Goal: Task Accomplishment & Management: Manage account settings

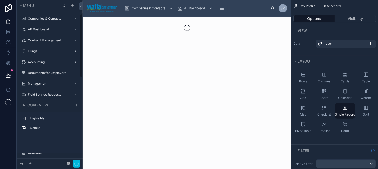
scroll to position [36, 0]
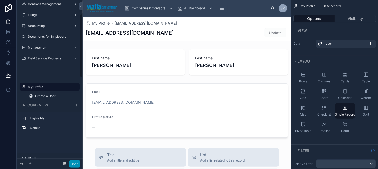
click at [77, 165] on button "Done" at bounding box center [75, 163] width 12 height 7
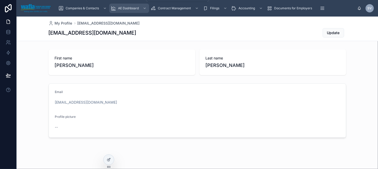
click at [132, 5] on div "AE Dashboard" at bounding box center [129, 8] width 37 height 8
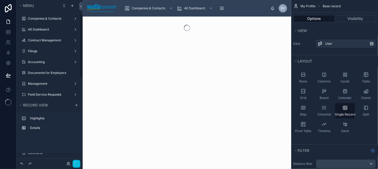
scroll to position [36, 0]
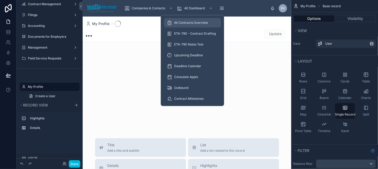
click at [182, 24] on span "All Contracts Overview" at bounding box center [191, 23] width 34 height 4
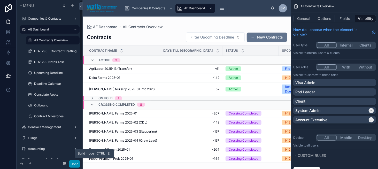
click at [74, 162] on button "Done" at bounding box center [75, 163] width 12 height 7
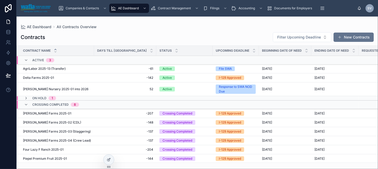
click at [81, 70] on td "AgriLabor 2025-13 (Transfer) AgriLabor 2025-13 (Transfer)" at bounding box center [55, 68] width 77 height 9
click at [94, 67] on td "-61 -61" at bounding box center [125, 68] width 62 height 9
click at [83, 68] on div "AgriLabor 2025-13 (Transfer) AgriLabor 2025-13 (Transfer)" at bounding box center [57, 69] width 68 height 4
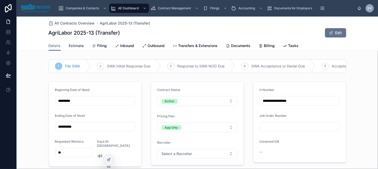
click at [76, 45] on span "Estimate" at bounding box center [76, 45] width 15 height 5
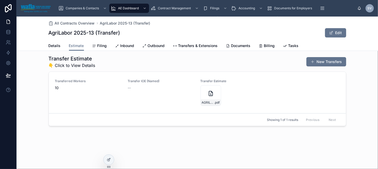
scroll to position [71, 0]
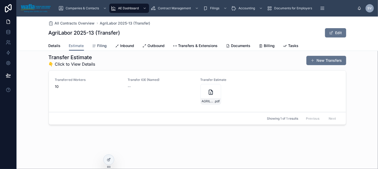
click at [100, 46] on span "Filing" at bounding box center [102, 45] width 10 height 5
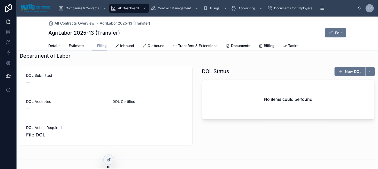
scroll to position [387, 0]
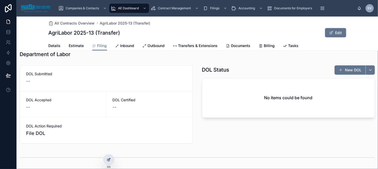
click at [109, 162] on div at bounding box center [109, 160] width 10 height 10
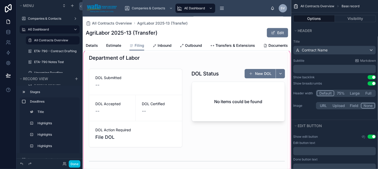
scroll to position [413, 0]
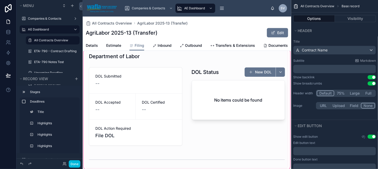
click at [147, 93] on div at bounding box center [187, 110] width 208 height 124
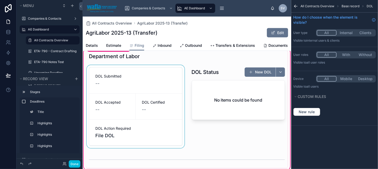
click at [147, 84] on div at bounding box center [136, 106] width 100 height 83
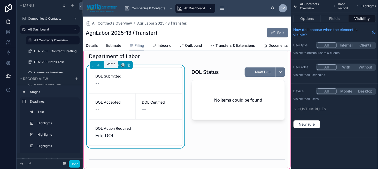
click at [110, 67] on icon at bounding box center [111, 65] width 4 height 4
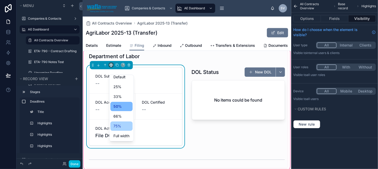
scroll to position [4, 0]
click at [121, 133] on span "Full width" at bounding box center [121, 135] width 16 height 6
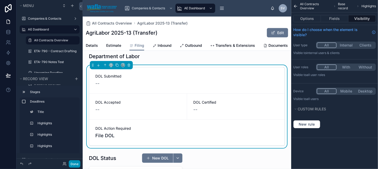
click at [72, 165] on button "Done" at bounding box center [75, 163] width 12 height 7
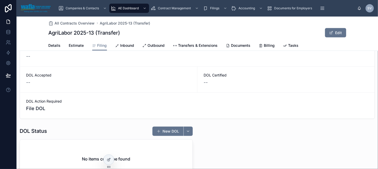
scroll to position [413, 0]
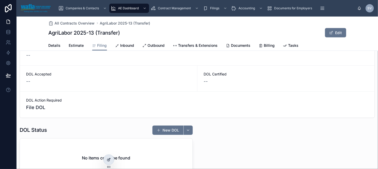
click at [110, 158] on icon at bounding box center [109, 159] width 4 height 4
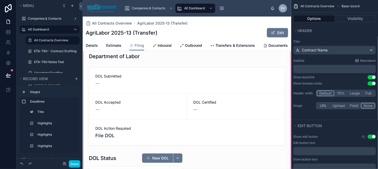
click at [144, 97] on div at bounding box center [187, 141] width 208 height 186
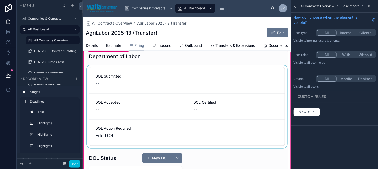
click at [180, 85] on div at bounding box center [187, 106] width 202 height 83
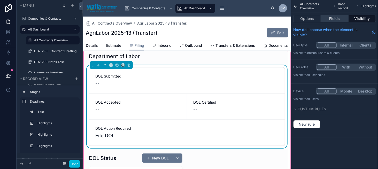
click at [335, 18] on button "Fields" at bounding box center [334, 18] width 27 height 7
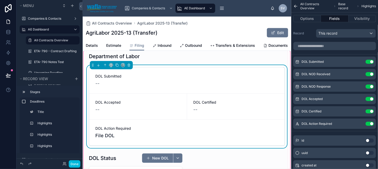
click at [0, 0] on icon "scrollable content" at bounding box center [0, 0] width 0 height 0
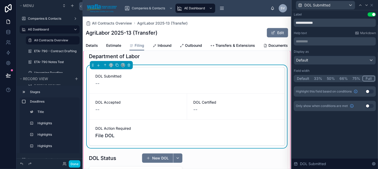
click at [316, 78] on button "33%" at bounding box center [317, 79] width 13 height 6
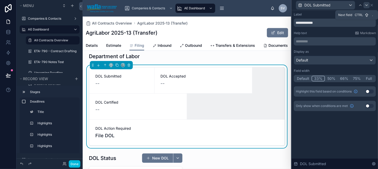
click at [365, 4] on icon at bounding box center [366, 5] width 4 height 4
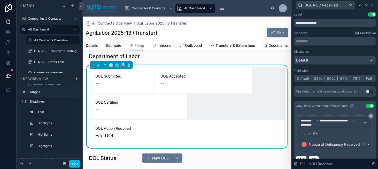
click at [319, 78] on button "33%" at bounding box center [317, 79] width 13 height 6
click at [364, 7] on div at bounding box center [366, 5] width 6 height 6
click at [317, 78] on button "33%" at bounding box center [317, 79] width 13 height 6
click at [366, 6] on icon at bounding box center [366, 5] width 4 height 4
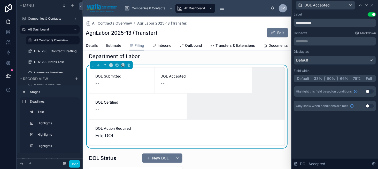
click at [318, 79] on button "33%" at bounding box center [317, 79] width 13 height 6
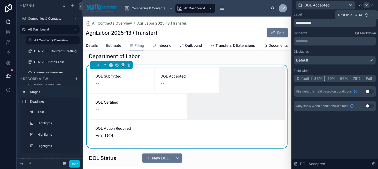
click at [366, 4] on icon at bounding box center [366, 5] width 4 height 4
click at [316, 77] on button "33%" at bounding box center [317, 79] width 13 height 6
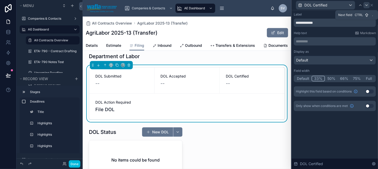
click at [365, 5] on icon at bounding box center [366, 5] width 4 height 4
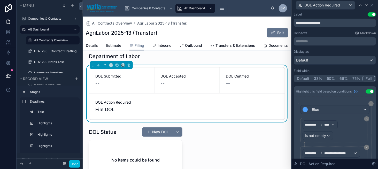
click at [314, 78] on button "33%" at bounding box center [317, 79] width 13 height 6
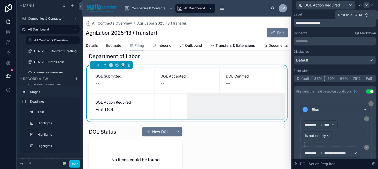
click at [366, 5] on icon at bounding box center [366, 5] width 4 height 4
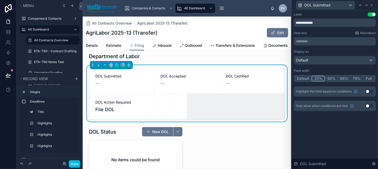
click at [317, 78] on button "33%" at bounding box center [317, 79] width 13 height 6
click at [78, 163] on button "Done" at bounding box center [75, 163] width 12 height 7
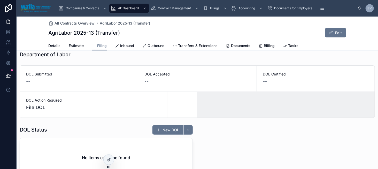
scroll to position [387, 0]
click at [109, 159] on icon at bounding box center [109, 158] width 1 height 1
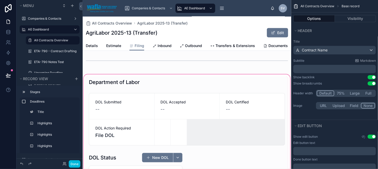
click at [146, 124] on div at bounding box center [187, 152] width 208 height 159
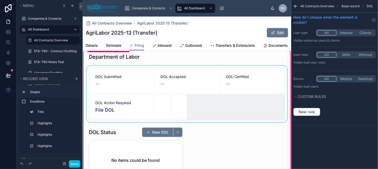
scroll to position [413, 0]
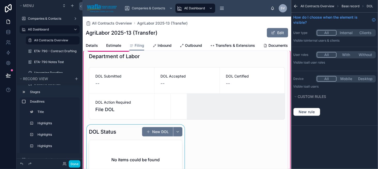
click at [132, 137] on div at bounding box center [136, 154] width 100 height 59
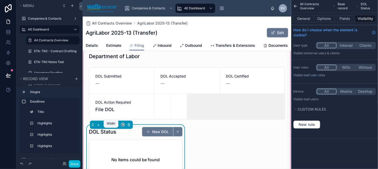
click at [111, 125] on icon at bounding box center [111, 123] width 2 height 1
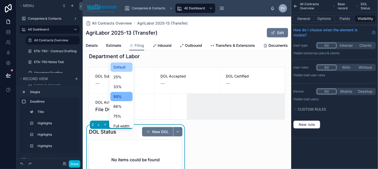
scroll to position [0, 0]
click at [128, 64] on div "Default" at bounding box center [121, 67] width 16 height 6
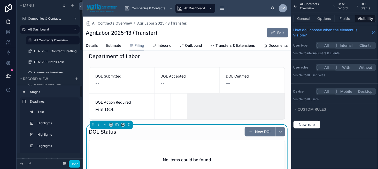
click at [80, 160] on div "Done" at bounding box center [70, 163] width 20 height 7
click at [76, 161] on button "Done" at bounding box center [75, 163] width 12 height 7
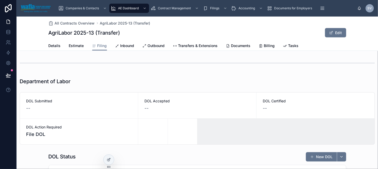
scroll to position [361, 0]
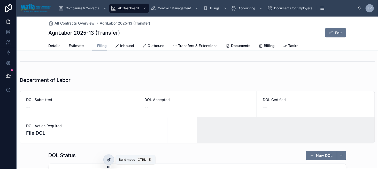
click at [106, 158] on div at bounding box center [109, 160] width 10 height 10
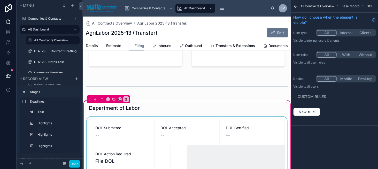
click at [176, 130] on div at bounding box center [187, 145] width 202 height 57
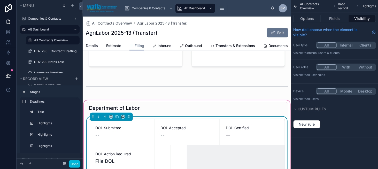
click at [180, 126] on div "DOL Accepted --" at bounding box center [186, 132] width 65 height 26
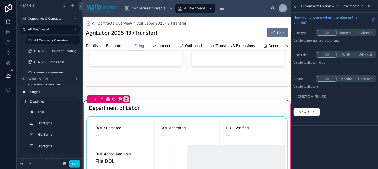
click at [196, 128] on div at bounding box center [187, 145] width 202 height 57
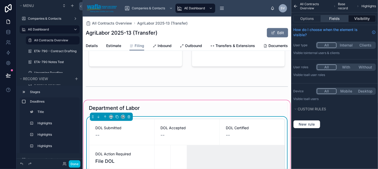
click at [336, 18] on button "Fields" at bounding box center [334, 18] width 27 height 7
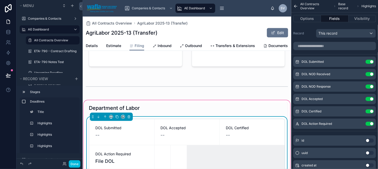
click at [0, 0] on icon "scrollable content" at bounding box center [0, 0] width 0 height 0
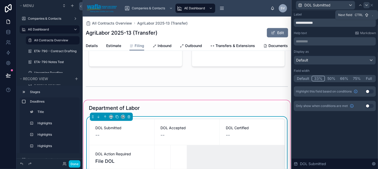
click at [367, 6] on icon at bounding box center [366, 5] width 4 height 4
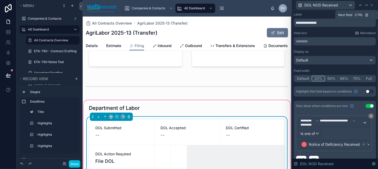
click at [367, 6] on icon at bounding box center [366, 5] width 4 height 4
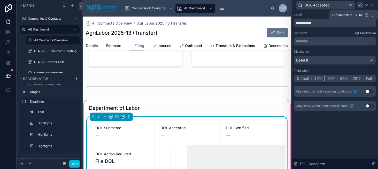
click at [359, 5] on icon at bounding box center [360, 5] width 4 height 4
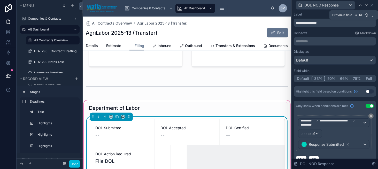
click at [359, 5] on icon at bounding box center [360, 5] width 4 height 4
click at [366, 5] on icon at bounding box center [366, 5] width 4 height 4
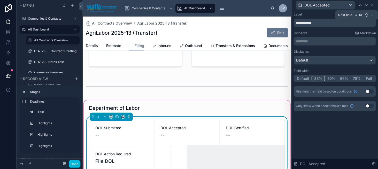
click at [366, 5] on icon at bounding box center [366, 5] width 4 height 4
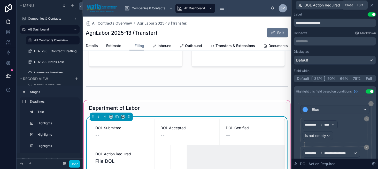
click at [371, 5] on icon at bounding box center [371, 5] width 4 height 4
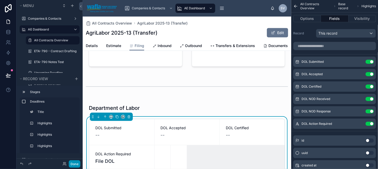
click at [76, 166] on button "Done" at bounding box center [75, 163] width 12 height 7
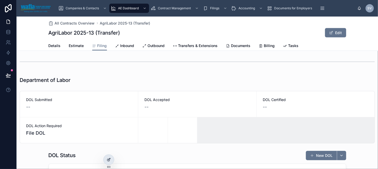
click at [113, 159] on div at bounding box center [109, 160] width 10 height 10
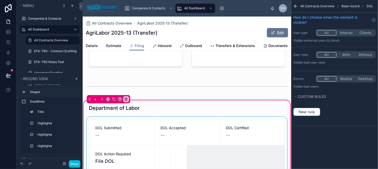
click at [172, 135] on div at bounding box center [187, 145] width 202 height 57
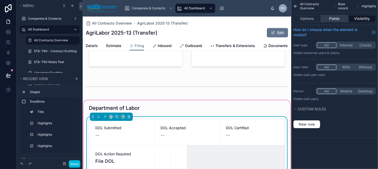
click at [337, 20] on button "Fields" at bounding box center [334, 18] width 27 height 7
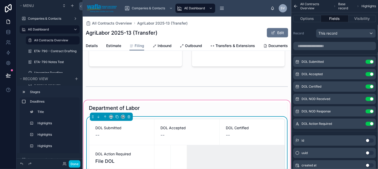
click at [0, 0] on icon "scrollable content" at bounding box center [0, 0] width 0 height 0
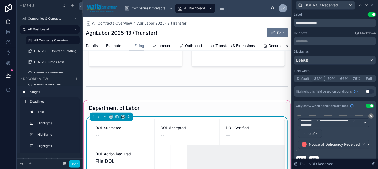
click at [313, 76] on button "33%" at bounding box center [317, 79] width 13 height 6
click at [365, 4] on icon at bounding box center [366, 5] width 4 height 4
click at [313, 80] on button "33%" at bounding box center [317, 79] width 13 height 6
click at [366, 5] on icon at bounding box center [366, 5] width 2 height 1
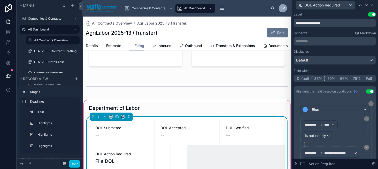
click at [317, 80] on button "33%" at bounding box center [317, 79] width 13 height 6
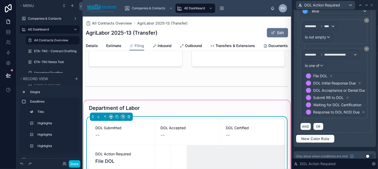
scroll to position [100, 0]
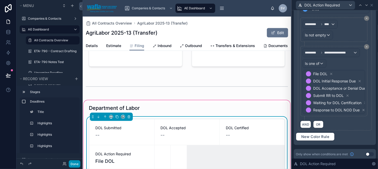
click at [76, 163] on button "Done" at bounding box center [75, 163] width 12 height 7
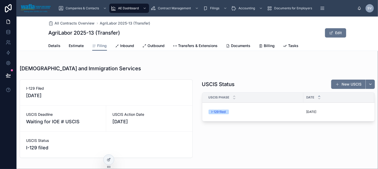
scroll to position [551, 0]
click at [106, 159] on div at bounding box center [109, 160] width 10 height 10
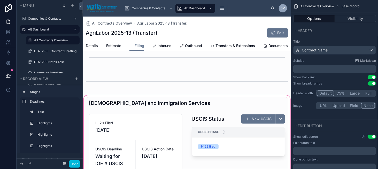
click at [182, 116] on div at bounding box center [187, 149] width 208 height 111
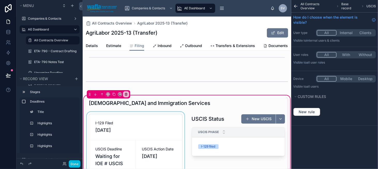
click at [164, 127] on div at bounding box center [136, 157] width 100 height 90
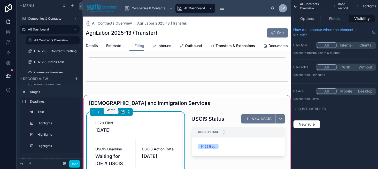
click at [112, 114] on icon at bounding box center [111, 112] width 4 height 4
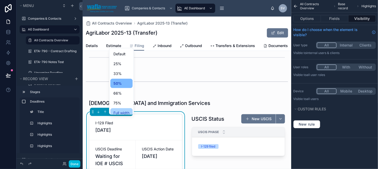
click at [123, 112] on span "Full width" at bounding box center [121, 113] width 16 height 6
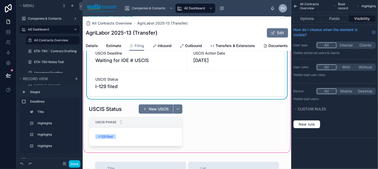
scroll to position [654, 0]
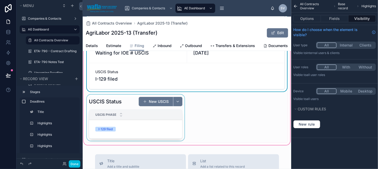
click at [154, 119] on div "USCIS Phase" at bounding box center [139, 115] width 101 height 10
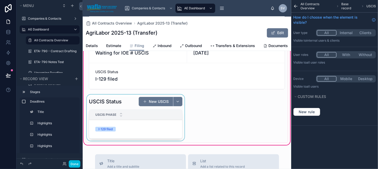
click at [122, 105] on div at bounding box center [136, 118] width 100 height 48
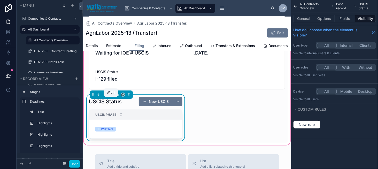
click at [111, 96] on icon at bounding box center [111, 95] width 4 height 4
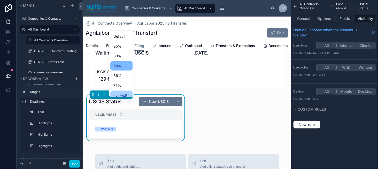
click at [120, 91] on div "Full width" at bounding box center [121, 95] width 22 height 9
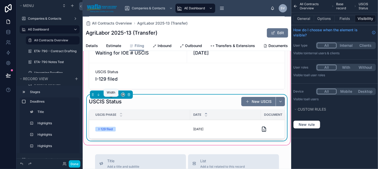
click at [110, 96] on icon at bounding box center [111, 95] width 4 height 4
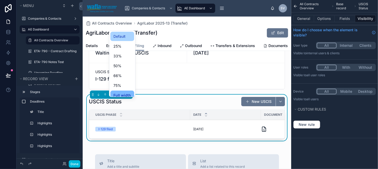
click at [122, 36] on span "Default" at bounding box center [119, 36] width 12 height 6
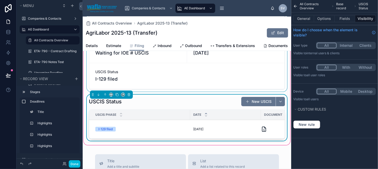
click at [172, 65] on div at bounding box center [187, 50] width 202 height 83
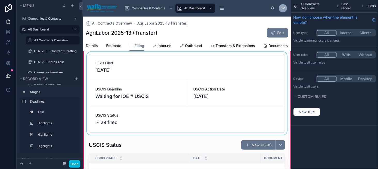
scroll to position [603, 0]
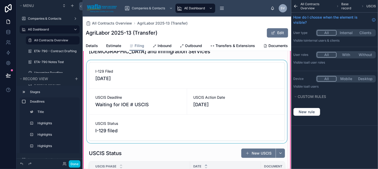
click at [163, 81] on div at bounding box center [187, 101] width 202 height 83
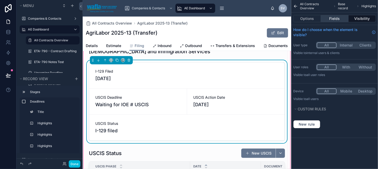
click at [332, 17] on button "Fields" at bounding box center [334, 18] width 27 height 7
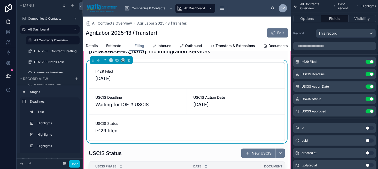
click at [0, 0] on icon "scrollable content" at bounding box center [0, 0] width 0 height 0
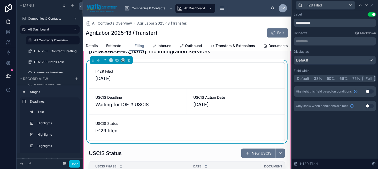
click at [320, 78] on button "33%" at bounding box center [317, 79] width 13 height 6
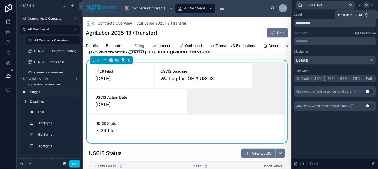
click at [365, 5] on icon at bounding box center [366, 5] width 2 height 1
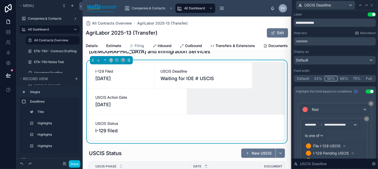
click at [317, 77] on button "33%" at bounding box center [317, 79] width 13 height 6
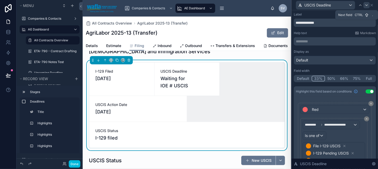
click at [366, 5] on icon at bounding box center [366, 5] width 4 height 4
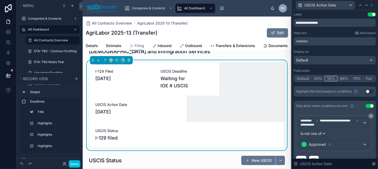
click at [316, 78] on button "33%" at bounding box center [317, 79] width 13 height 6
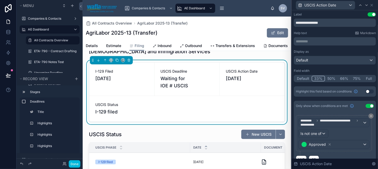
click at [305, 79] on button "Default" at bounding box center [302, 79] width 17 height 6
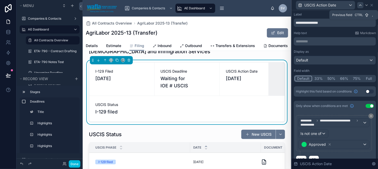
click at [359, 5] on icon at bounding box center [360, 5] width 4 height 4
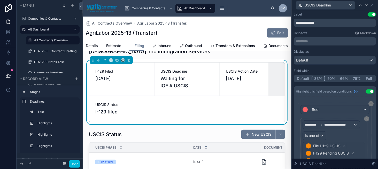
click at [303, 78] on button "Default" at bounding box center [302, 79] width 17 height 6
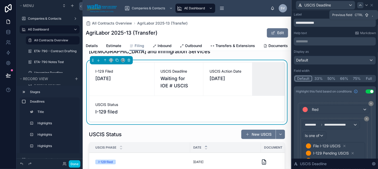
click at [361, 5] on icon at bounding box center [360, 5] width 4 height 4
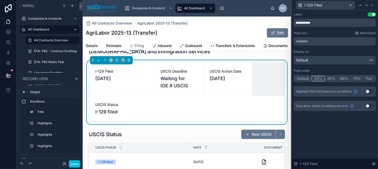
click at [308, 77] on button "Default" at bounding box center [302, 79] width 17 height 6
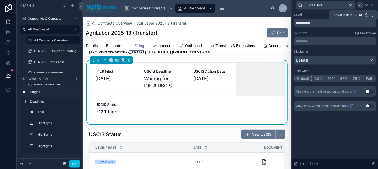
click at [359, 5] on icon at bounding box center [360, 5] width 4 height 4
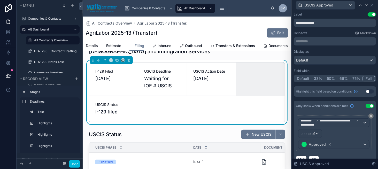
click at [303, 78] on button "Default" at bounding box center [302, 79] width 17 height 6
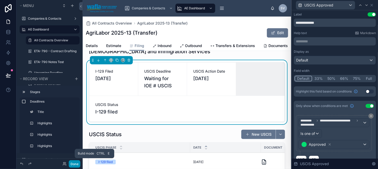
click at [77, 162] on button "Done" at bounding box center [75, 163] width 12 height 7
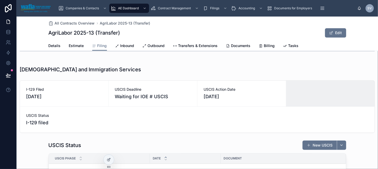
scroll to position [550, 0]
click at [109, 160] on icon at bounding box center [109, 159] width 4 height 4
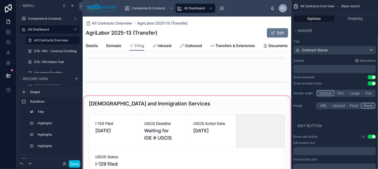
click at [191, 120] on div at bounding box center [187, 163] width 208 height 136
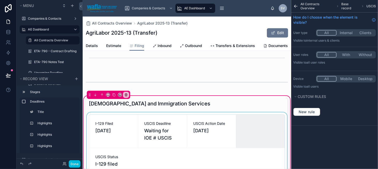
click at [180, 121] on div at bounding box center [187, 144] width 202 height 64
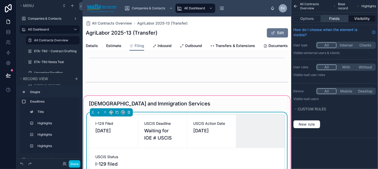
click at [342, 19] on button "Fields" at bounding box center [334, 18] width 27 height 7
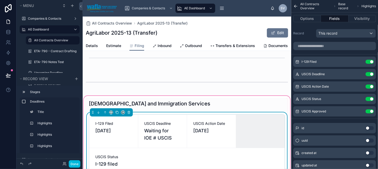
click at [0, 0] on icon "scrollable content" at bounding box center [0, 0] width 0 height 0
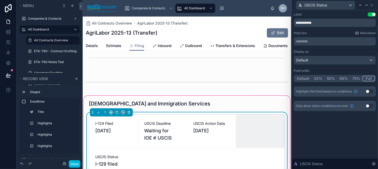
click at [305, 77] on button "Default" at bounding box center [302, 79] width 17 height 6
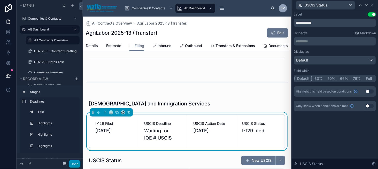
click at [77, 163] on button "Done" at bounding box center [75, 163] width 12 height 7
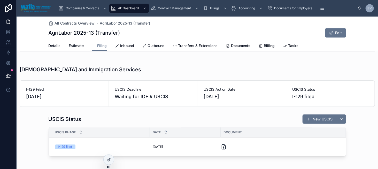
scroll to position [550, 0]
click at [109, 156] on div at bounding box center [109, 160] width 10 height 10
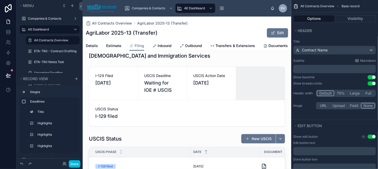
scroll to position [602, 0]
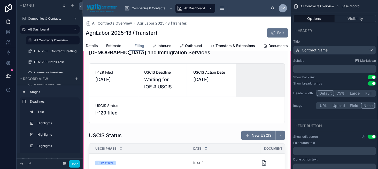
click at [183, 98] on div at bounding box center [187, 112] width 208 height 136
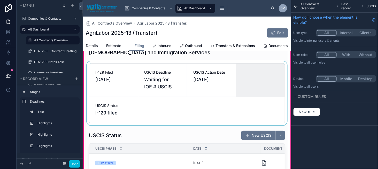
click at [183, 105] on div at bounding box center [187, 93] width 202 height 64
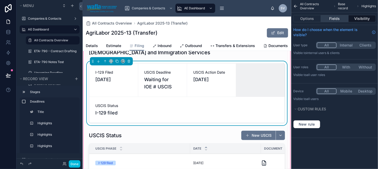
click at [329, 19] on button "Fields" at bounding box center [334, 18] width 27 height 7
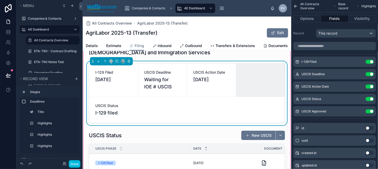
click at [0, 0] on icon "scrollable content" at bounding box center [0, 0] width 0 height 0
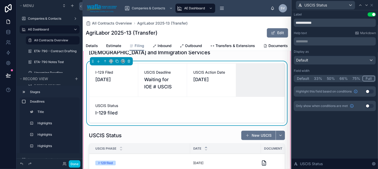
click at [305, 79] on button "Default" at bounding box center [302, 79] width 17 height 6
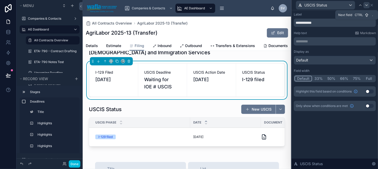
click at [367, 6] on icon at bounding box center [366, 5] width 4 height 4
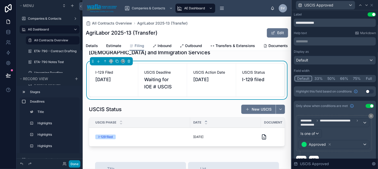
click at [76, 163] on button "Done" at bounding box center [75, 163] width 12 height 7
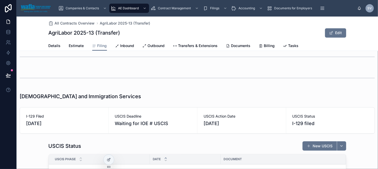
scroll to position [524, 0]
click at [106, 161] on div at bounding box center [109, 160] width 10 height 10
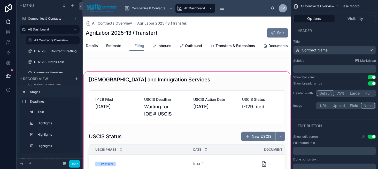
scroll to position [576, 0]
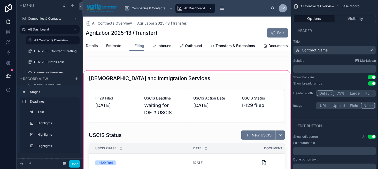
click at [157, 108] on div at bounding box center [187, 124] width 208 height 110
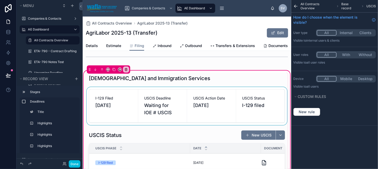
click at [168, 106] on div at bounding box center [187, 106] width 202 height 38
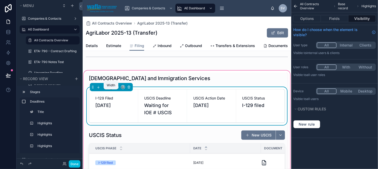
click at [112, 89] on icon at bounding box center [111, 87] width 4 height 4
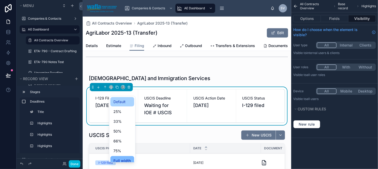
click at [119, 104] on span "Default" at bounding box center [119, 102] width 12 height 6
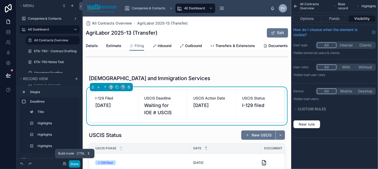
click at [74, 163] on button "Done" at bounding box center [75, 163] width 12 height 7
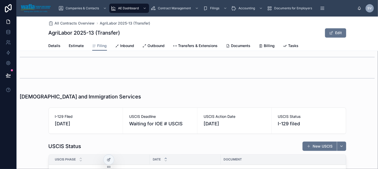
scroll to position [524, 0]
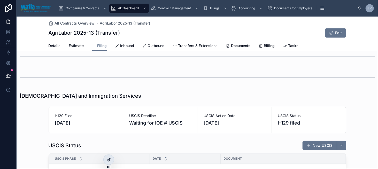
click at [105, 157] on div at bounding box center [109, 160] width 10 height 10
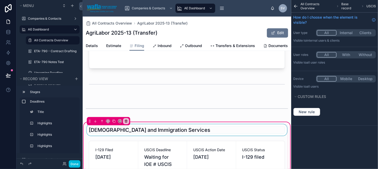
click at [131, 134] on div at bounding box center [187, 129] width 202 height 11
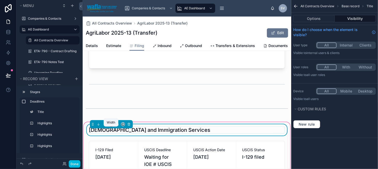
click at [110, 126] on icon at bounding box center [110, 125] width 1 height 1
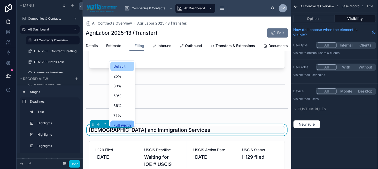
click at [115, 67] on span "Default" at bounding box center [119, 66] width 12 height 6
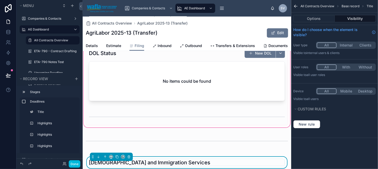
scroll to position [498, 0]
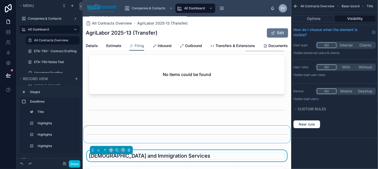
click at [120, 135] on div at bounding box center [187, 134] width 208 height 17
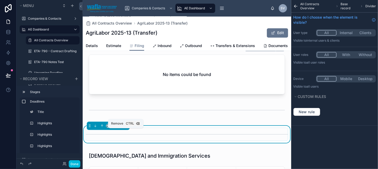
click at [124, 128] on icon at bounding box center [126, 126] width 4 height 4
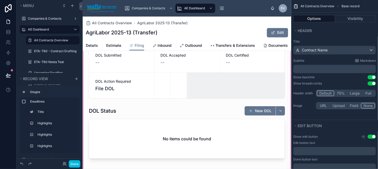
scroll to position [421, 0]
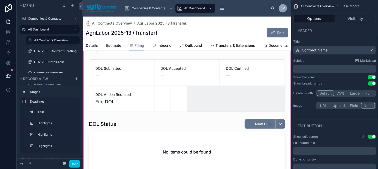
click at [130, 129] on div at bounding box center [187, 119] width 208 height 159
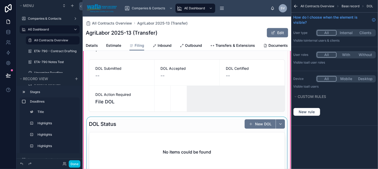
click at [129, 133] on div at bounding box center [187, 146] width 202 height 59
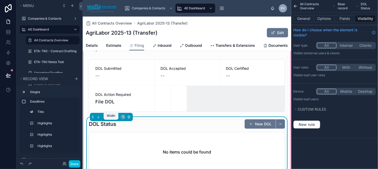
click at [110, 118] on icon at bounding box center [110, 118] width 1 height 0
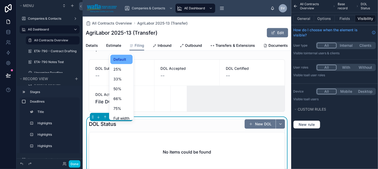
click at [125, 59] on span "Default" at bounding box center [119, 59] width 13 height 6
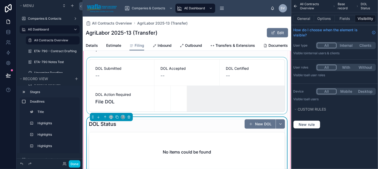
click at [139, 72] on div at bounding box center [187, 85] width 202 height 57
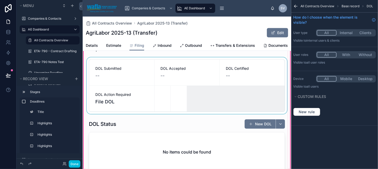
click at [150, 72] on div at bounding box center [187, 85] width 202 height 57
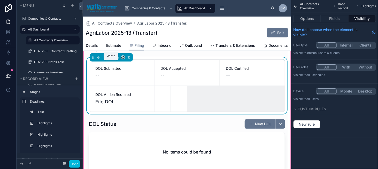
click at [111, 59] on icon at bounding box center [111, 58] width 4 height 4
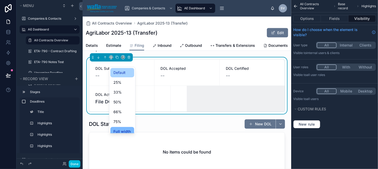
click at [118, 74] on span "Default" at bounding box center [119, 72] width 12 height 6
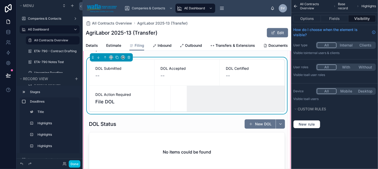
click at [181, 78] on div "--" at bounding box center [187, 75] width 53 height 7
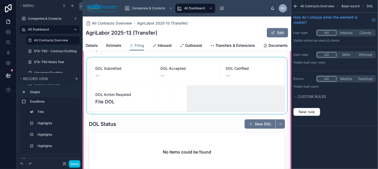
click at [217, 73] on div at bounding box center [187, 85] width 202 height 57
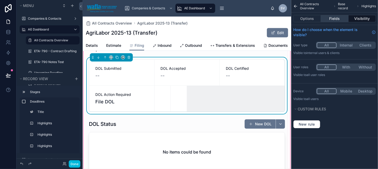
click at [341, 17] on button "Fields" at bounding box center [334, 18] width 27 height 7
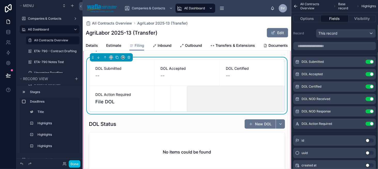
click at [0, 0] on icon "scrollable content" at bounding box center [0, 0] width 0 height 0
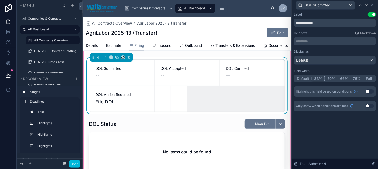
click at [305, 78] on button "Default" at bounding box center [302, 79] width 17 height 6
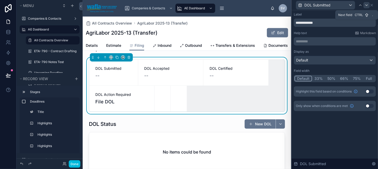
click at [368, 5] on icon at bounding box center [366, 5] width 4 height 4
click at [300, 79] on button "Default" at bounding box center [302, 79] width 17 height 6
click at [366, 7] on icon at bounding box center [366, 5] width 4 height 4
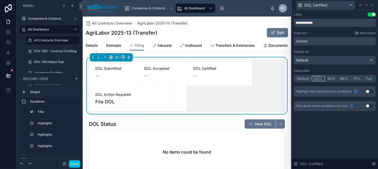
drag, startPoint x: 306, startPoint y: 77, endPoint x: 319, endPoint y: 66, distance: 17.2
click at [307, 76] on button "Default" at bounding box center [302, 79] width 17 height 6
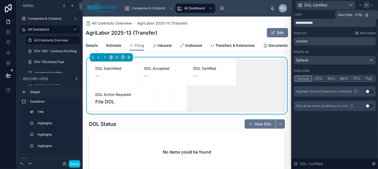
click at [367, 4] on icon at bounding box center [366, 5] width 4 height 4
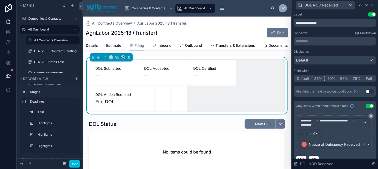
click at [301, 79] on button "Default" at bounding box center [302, 79] width 17 height 6
click at [365, 5] on icon at bounding box center [366, 5] width 4 height 4
click at [303, 78] on button "Default" at bounding box center [302, 79] width 17 height 6
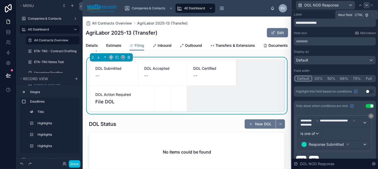
click at [366, 5] on icon at bounding box center [366, 5] width 2 height 1
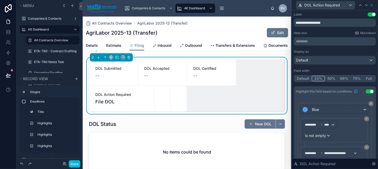
click at [302, 78] on button "Default" at bounding box center [302, 79] width 17 height 6
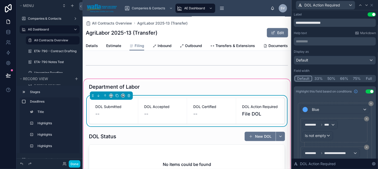
scroll to position [395, 0]
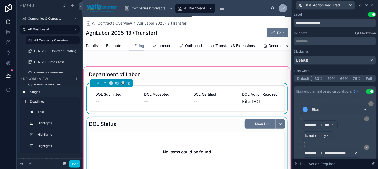
click at [136, 136] on div at bounding box center [187, 146] width 202 height 59
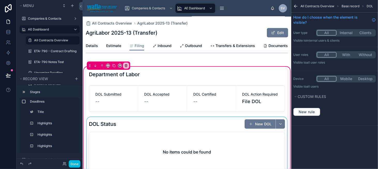
click at [120, 129] on div at bounding box center [187, 146] width 202 height 59
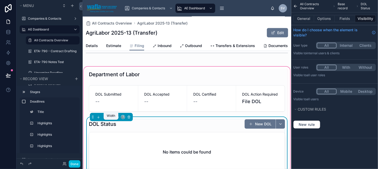
click at [111, 117] on icon at bounding box center [111, 116] width 2 height 1
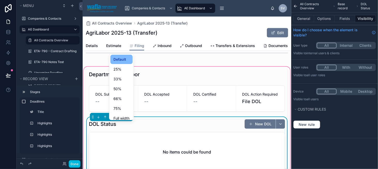
click at [111, 121] on div at bounding box center [189, 84] width 378 height 169
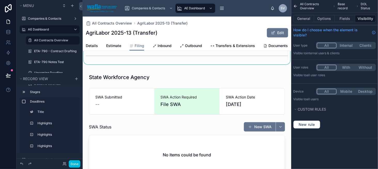
scroll to position [188, 0]
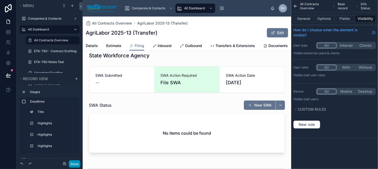
click at [77, 163] on button "Done" at bounding box center [75, 163] width 12 height 7
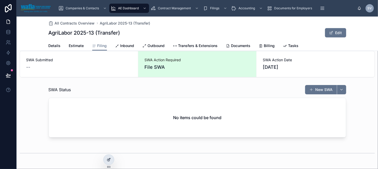
click at [107, 158] on icon at bounding box center [109, 159] width 4 height 4
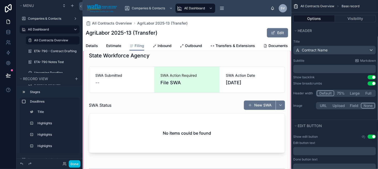
click at [145, 83] on div at bounding box center [187, 113] width 208 height 133
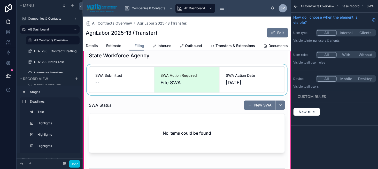
click at [143, 81] on div at bounding box center [187, 79] width 202 height 31
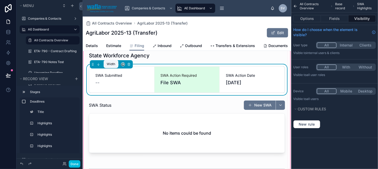
click at [111, 66] on icon at bounding box center [111, 64] width 4 height 4
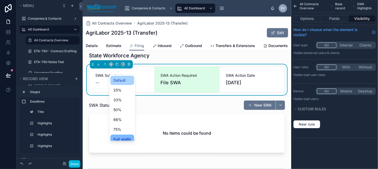
click at [116, 78] on span "Default" at bounding box center [119, 80] width 12 height 6
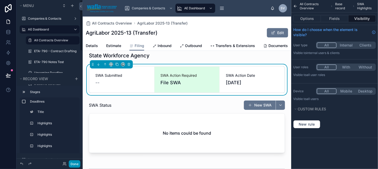
click at [76, 164] on button "Done" at bounding box center [75, 163] width 12 height 7
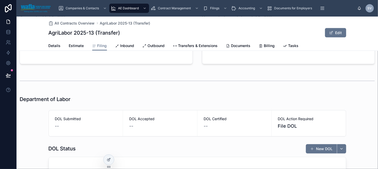
scroll to position [343, 0]
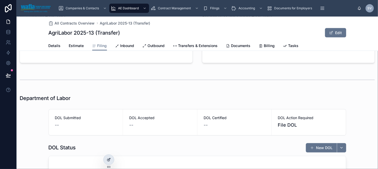
click at [108, 159] on icon at bounding box center [109, 159] width 4 height 4
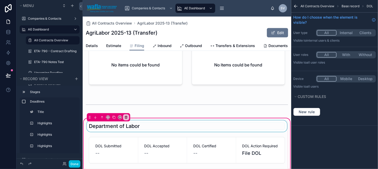
click at [120, 131] on div at bounding box center [187, 125] width 202 height 11
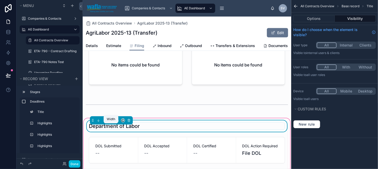
click at [112, 122] on icon at bounding box center [111, 121] width 4 height 4
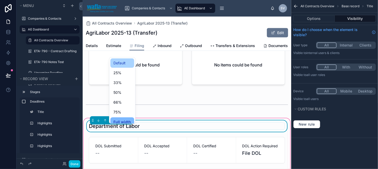
click at [127, 64] on div "Default" at bounding box center [122, 63] width 18 height 6
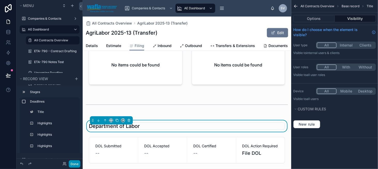
click at [77, 164] on button "Done" at bounding box center [75, 163] width 12 height 7
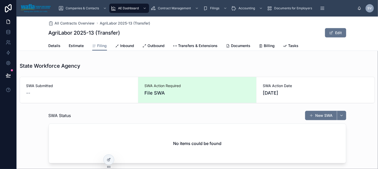
scroll to position [137, 0]
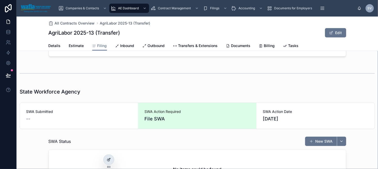
click at [107, 159] on icon at bounding box center [108, 160] width 2 height 2
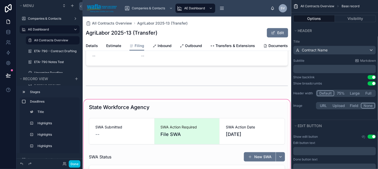
click at [128, 129] on div at bounding box center [187, 164] width 208 height 133
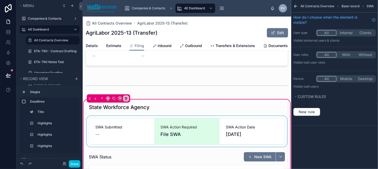
click at [132, 132] on div at bounding box center [187, 131] width 202 height 31
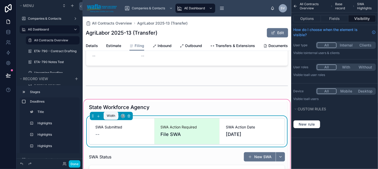
click at [112, 118] on icon at bounding box center [111, 116] width 4 height 4
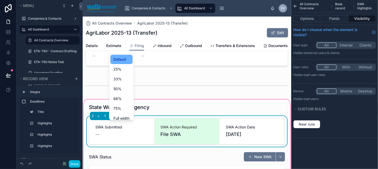
click at [120, 60] on span "Default" at bounding box center [119, 59] width 13 height 6
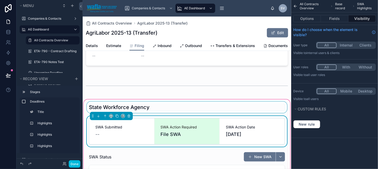
click at [145, 111] on div at bounding box center [187, 106] width 202 height 11
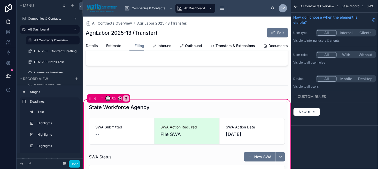
click at [108, 100] on button at bounding box center [108, 98] width 4 height 4
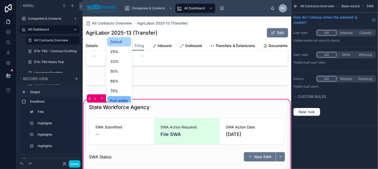
click at [118, 43] on span "Default" at bounding box center [116, 42] width 12 height 6
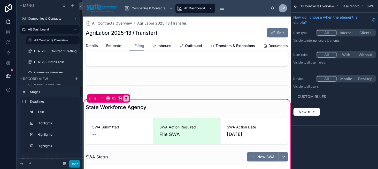
click at [70, 163] on button "Done" at bounding box center [75, 163] width 12 height 7
